Goal: Complete application form

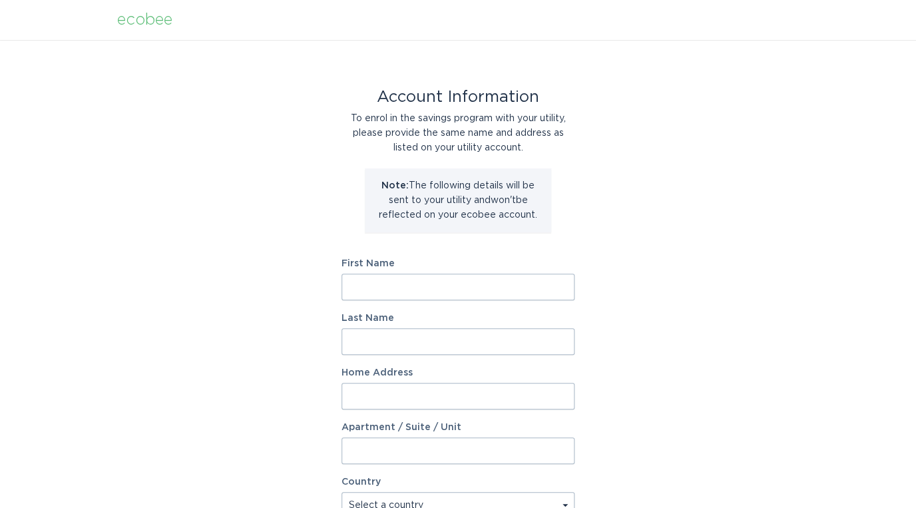
click at [408, 291] on input "First Name" at bounding box center [458, 287] width 233 height 27
type input "Athena"
type input "[PERSON_NAME]"
type input "[STREET_ADDRESS]"
select select "US"
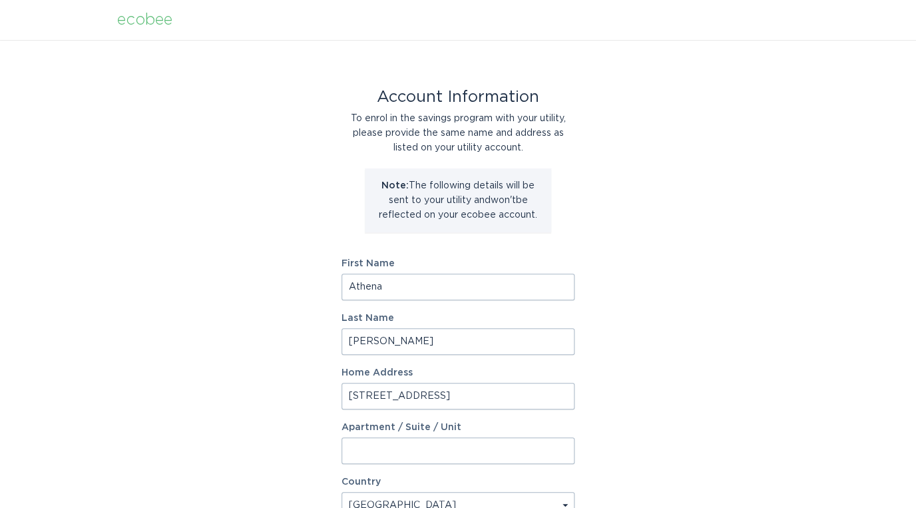
scroll to position [302, 0]
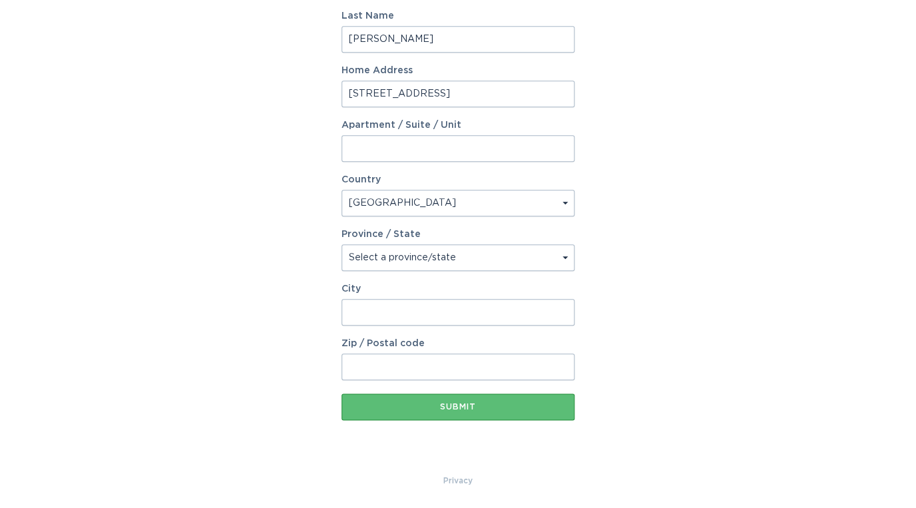
select select "OH"
type input "[GEOGRAPHIC_DATA]"
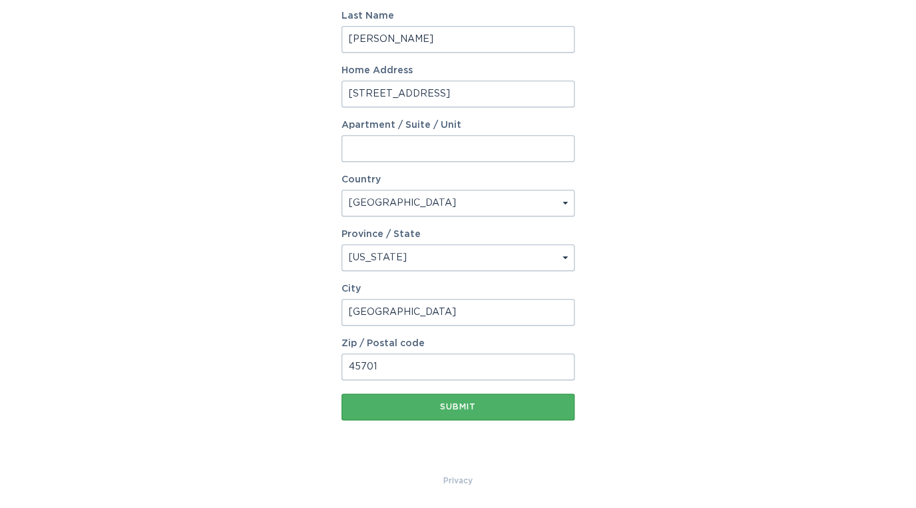
type input "45701"
click at [478, 402] on button "Submit" at bounding box center [458, 407] width 233 height 27
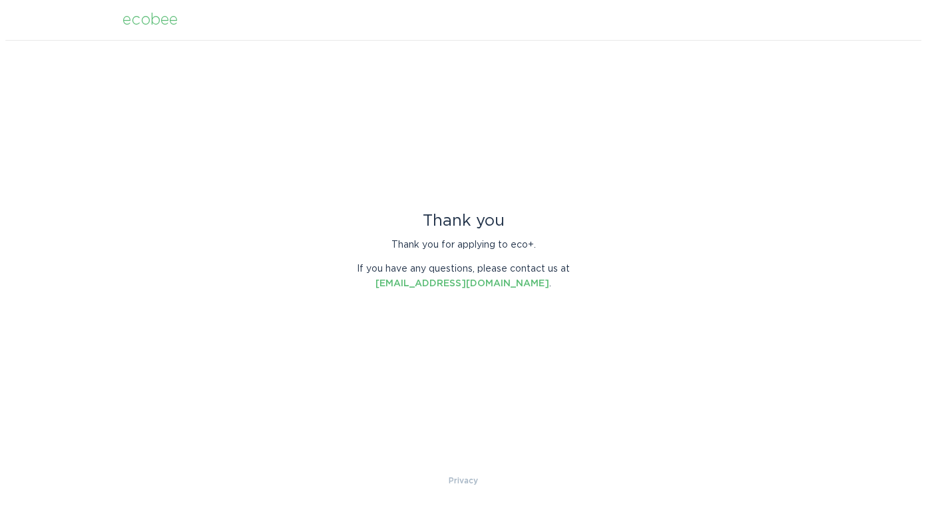
scroll to position [0, 0]
